Goal: Information Seeking & Learning: Learn about a topic

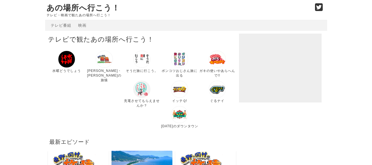
click at [133, 91] on img at bounding box center [141, 89] width 17 height 17
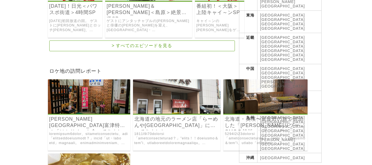
scroll to position [276, 0]
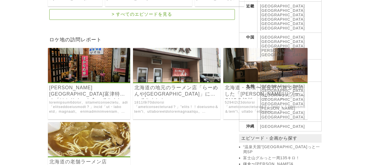
click at [278, 145] on link "“温泉天国”[GEOGRAPHIC_DATA]っと一周SP" at bounding box center [281, 150] width 77 height 10
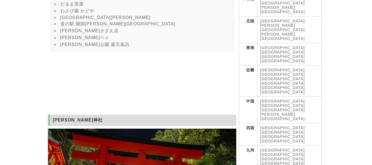
scroll to position [230, 0]
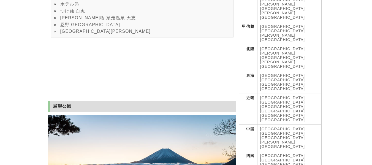
scroll to position [230, 0]
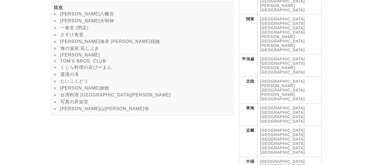
scroll to position [184, 0]
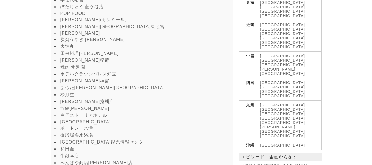
scroll to position [276, 0]
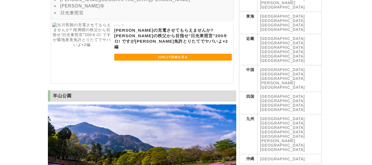
scroll to position [230, 0]
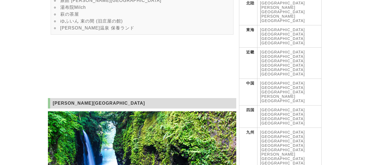
scroll to position [276, 0]
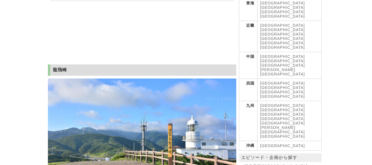
scroll to position [276, 0]
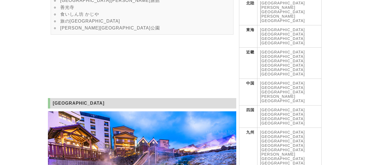
scroll to position [276, 0]
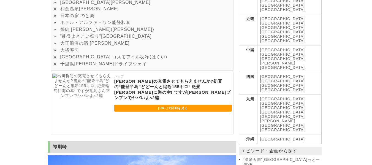
scroll to position [276, 0]
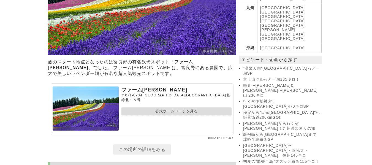
scroll to position [367, 0]
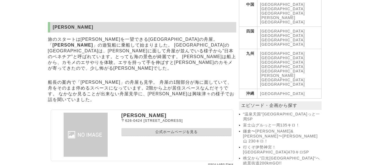
scroll to position [322, 0]
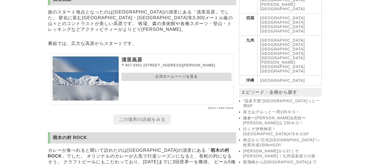
scroll to position [332, 0]
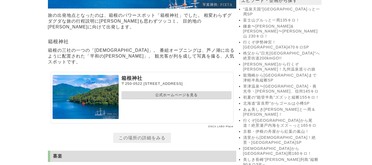
scroll to position [367, 0]
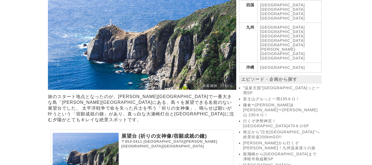
scroll to position [322, 0]
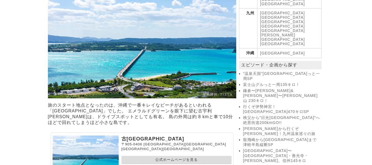
scroll to position [367, 0]
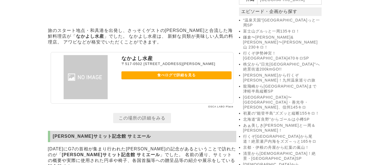
scroll to position [413, 0]
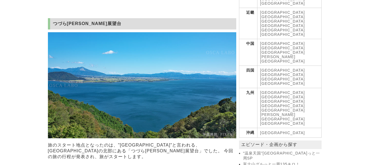
scroll to position [367, 0]
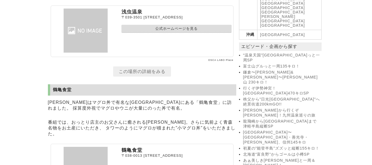
scroll to position [413, 0]
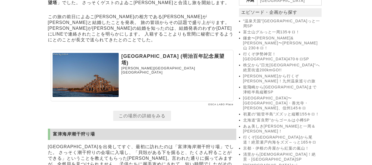
scroll to position [413, 0]
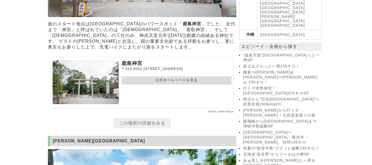
scroll to position [413, 0]
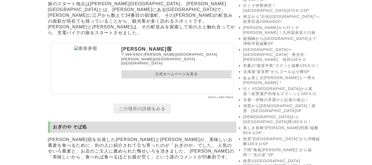
scroll to position [460, 0]
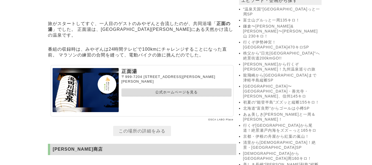
scroll to position [460, 0]
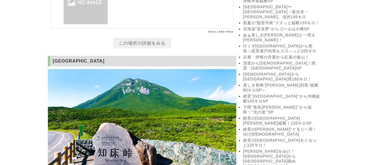
scroll to position [505, 0]
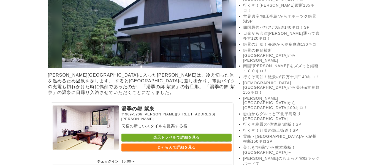
scroll to position [682, 0]
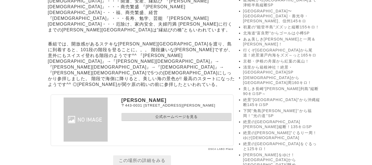
scroll to position [505, 0]
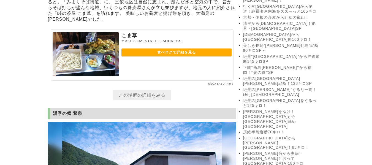
scroll to position [551, 0]
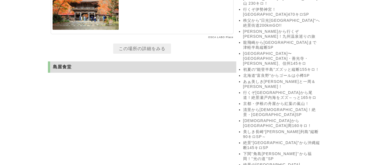
scroll to position [460, 0]
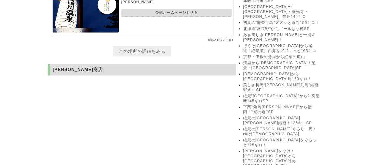
scroll to position [505, 0]
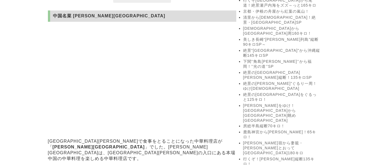
scroll to position [551, 0]
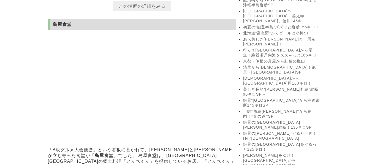
scroll to position [505, 0]
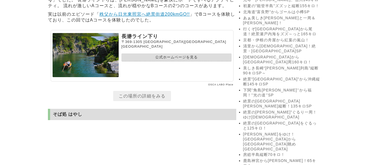
scroll to position [505, 0]
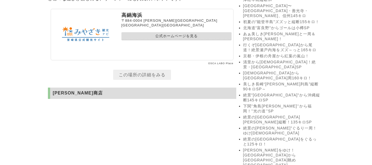
scroll to position [505, 0]
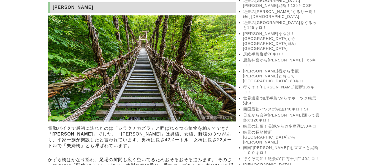
scroll to position [592, 0]
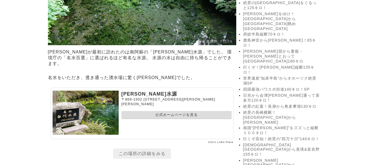
scroll to position [643, 0]
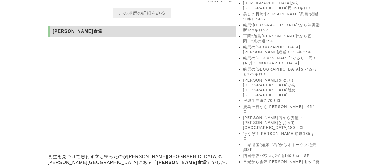
scroll to position [551, 0]
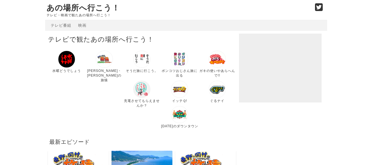
click at [133, 91] on img at bounding box center [141, 89] width 17 height 17
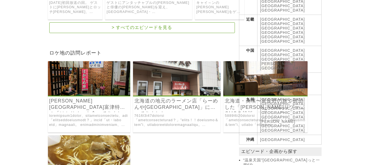
scroll to position [276, 0]
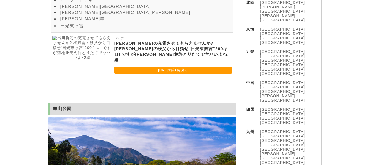
scroll to position [230, 0]
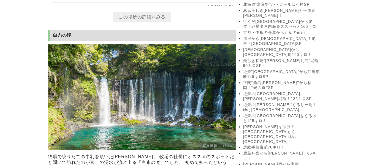
scroll to position [551, 0]
